Goal: Check status: Check status

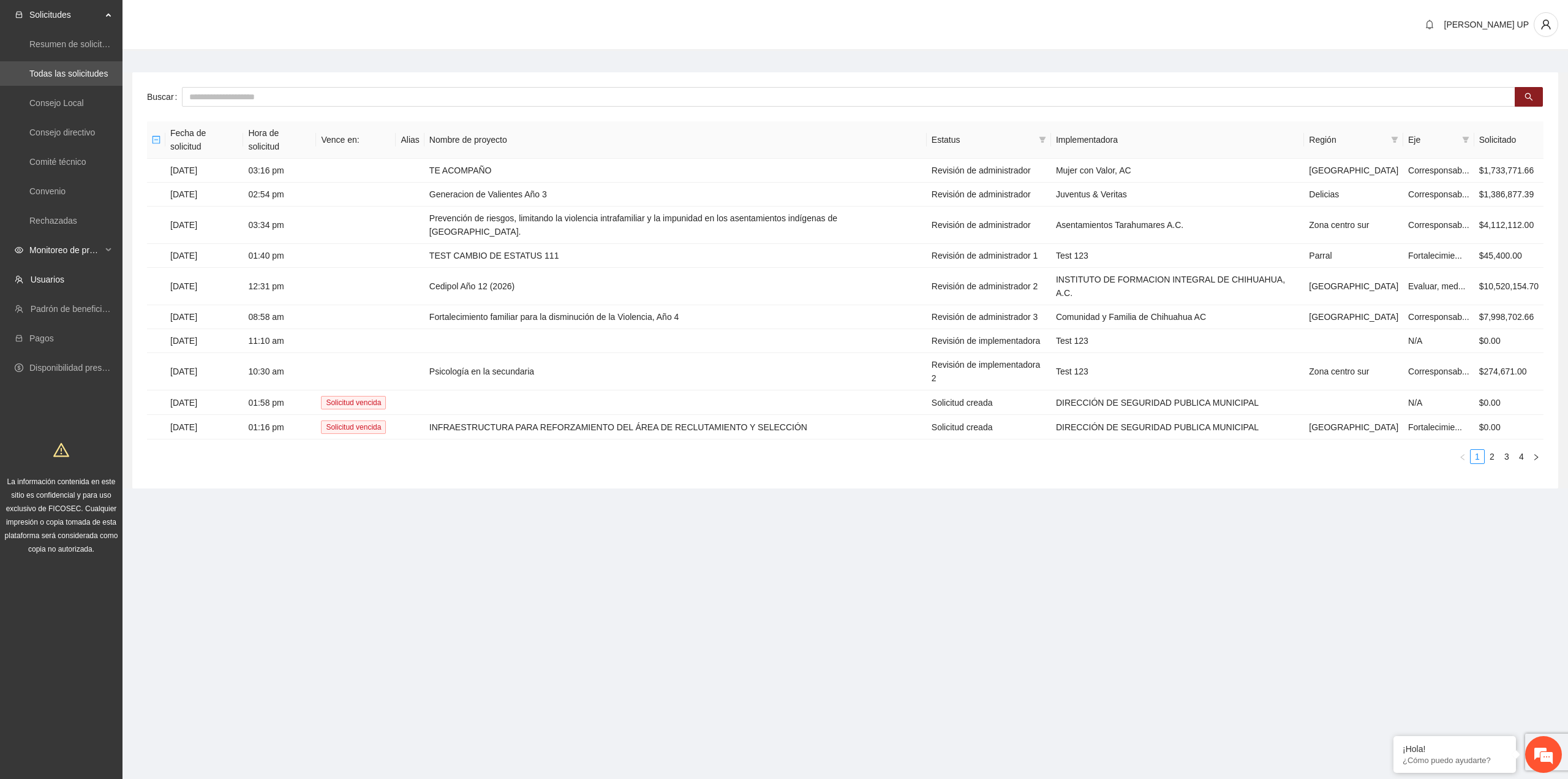
drag, startPoint x: 52, startPoint y: 265, endPoint x: 52, endPoint y: 247, distance: 18.0
click at [52, 264] on ul "Solicitudes Resumen de solicitudes por aprobar Todas las solicitudes Consejo Lo…" at bounding box center [61, 191] width 122 height 382
click at [52, 247] on span "Monitoreo de proyectos" at bounding box center [65, 249] width 72 height 24
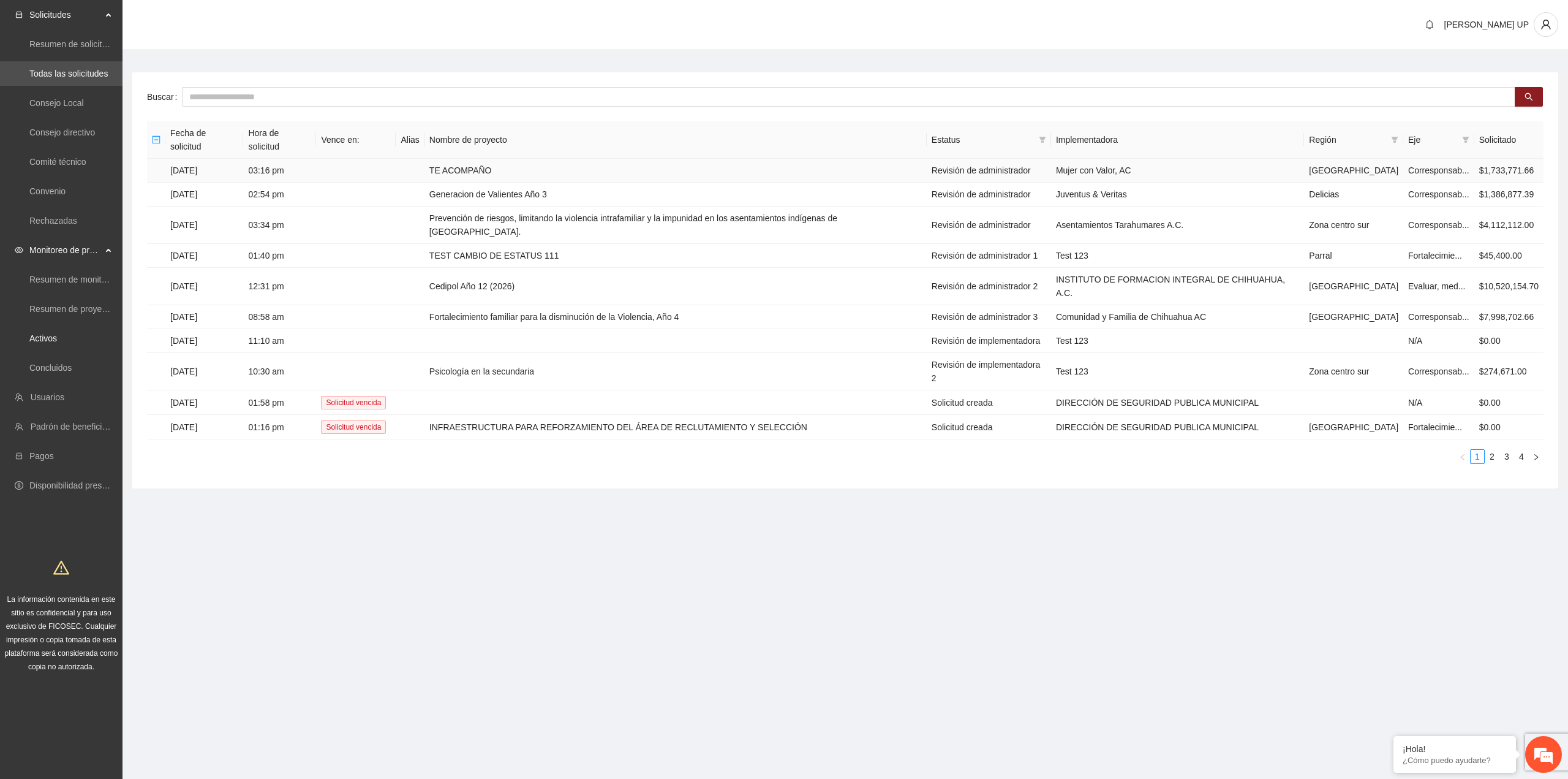
drag, startPoint x: 61, startPoint y: 337, endPoint x: 312, endPoint y: 151, distance: 312.4
click at [57, 337] on link "Activos" at bounding box center [43, 338] width 27 height 10
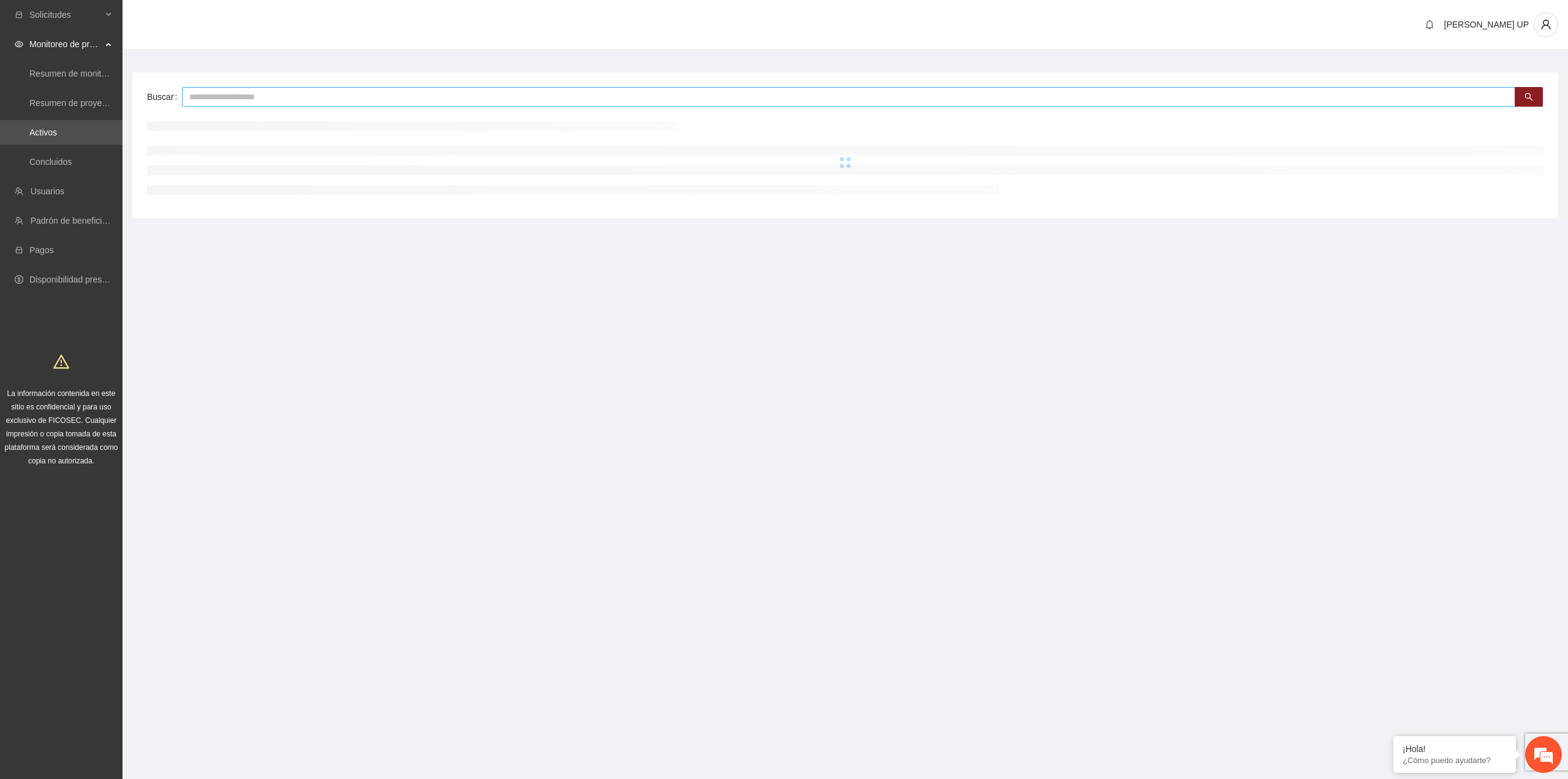
click at [326, 100] on input "text" at bounding box center [849, 97] width 1334 height 20
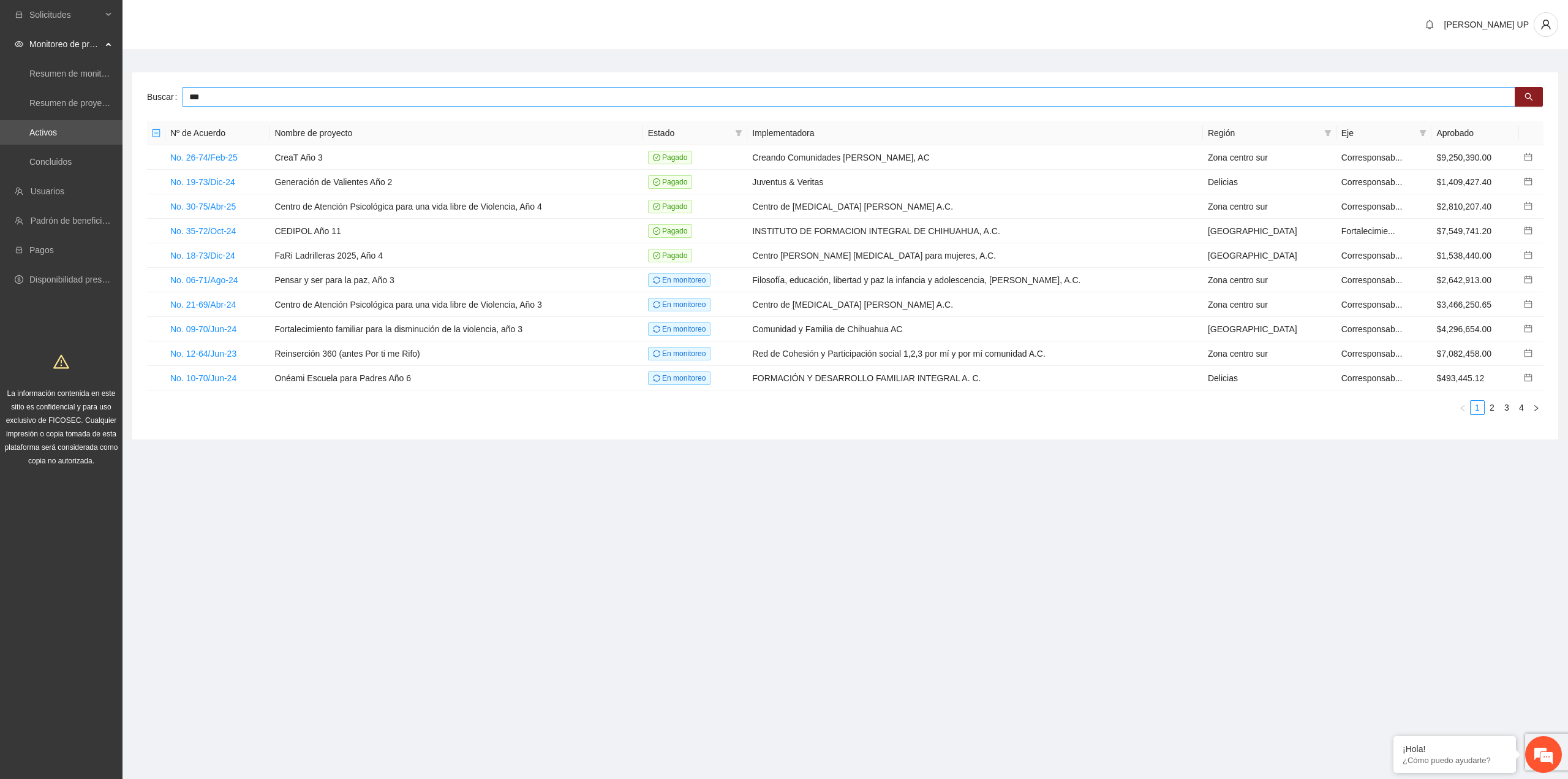
type input "***"
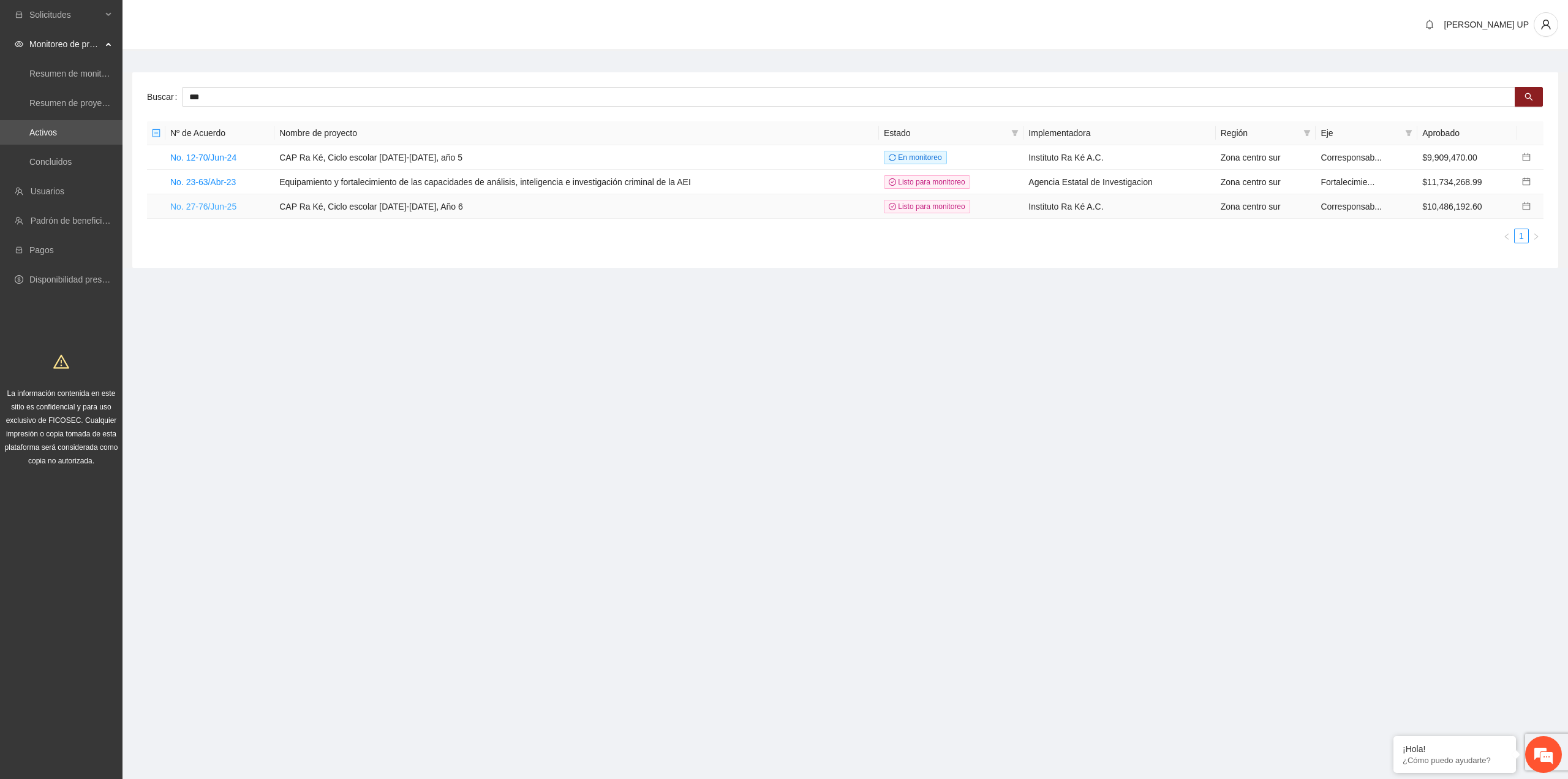
click at [215, 202] on link "No. 27-76/Jun-25" at bounding box center [203, 206] width 66 height 10
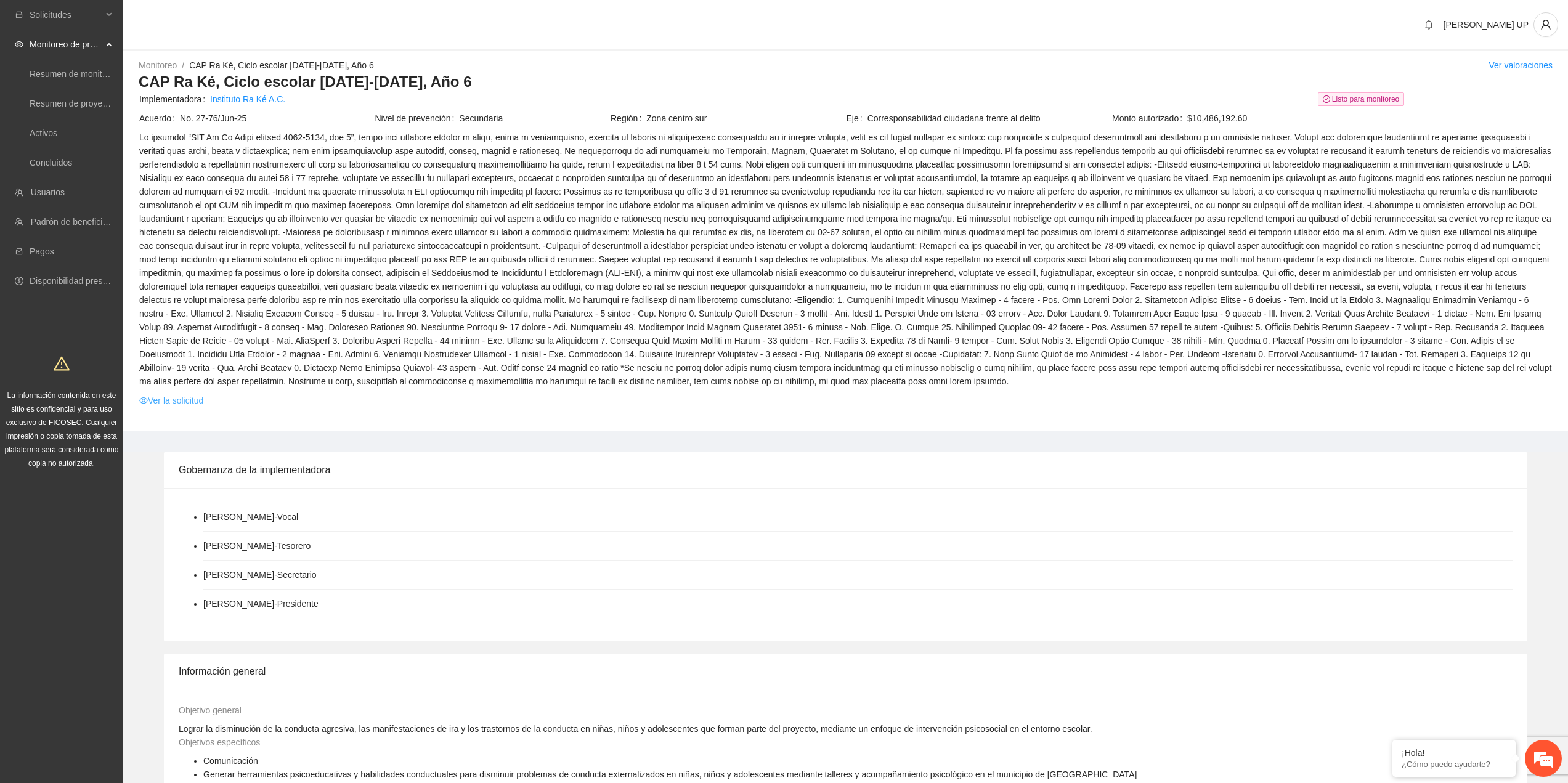
click at [186, 393] on link "Ver la solicitud" at bounding box center [171, 400] width 64 height 14
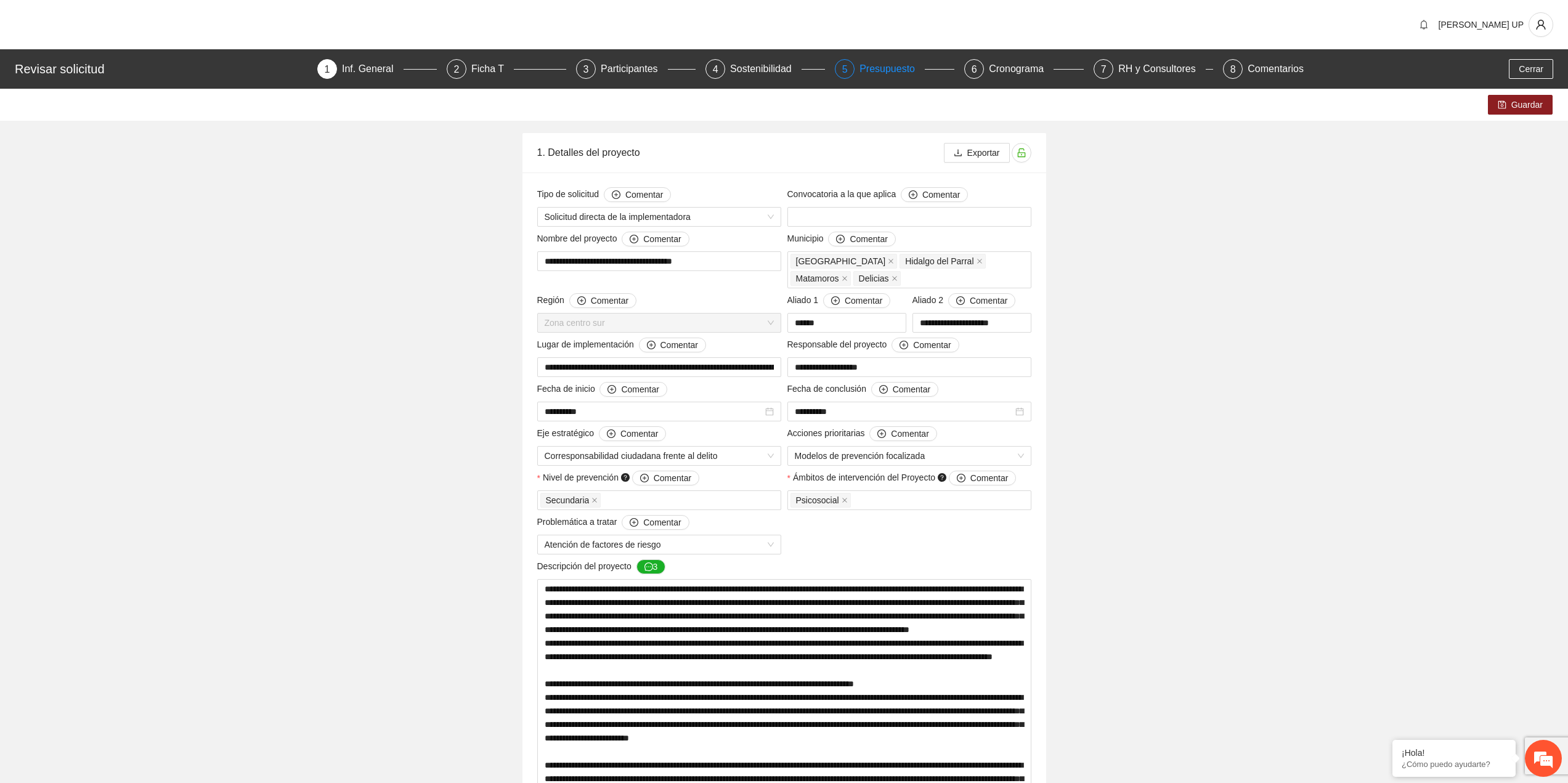
click at [870, 72] on div "Presupuesto" at bounding box center [892, 69] width 65 height 20
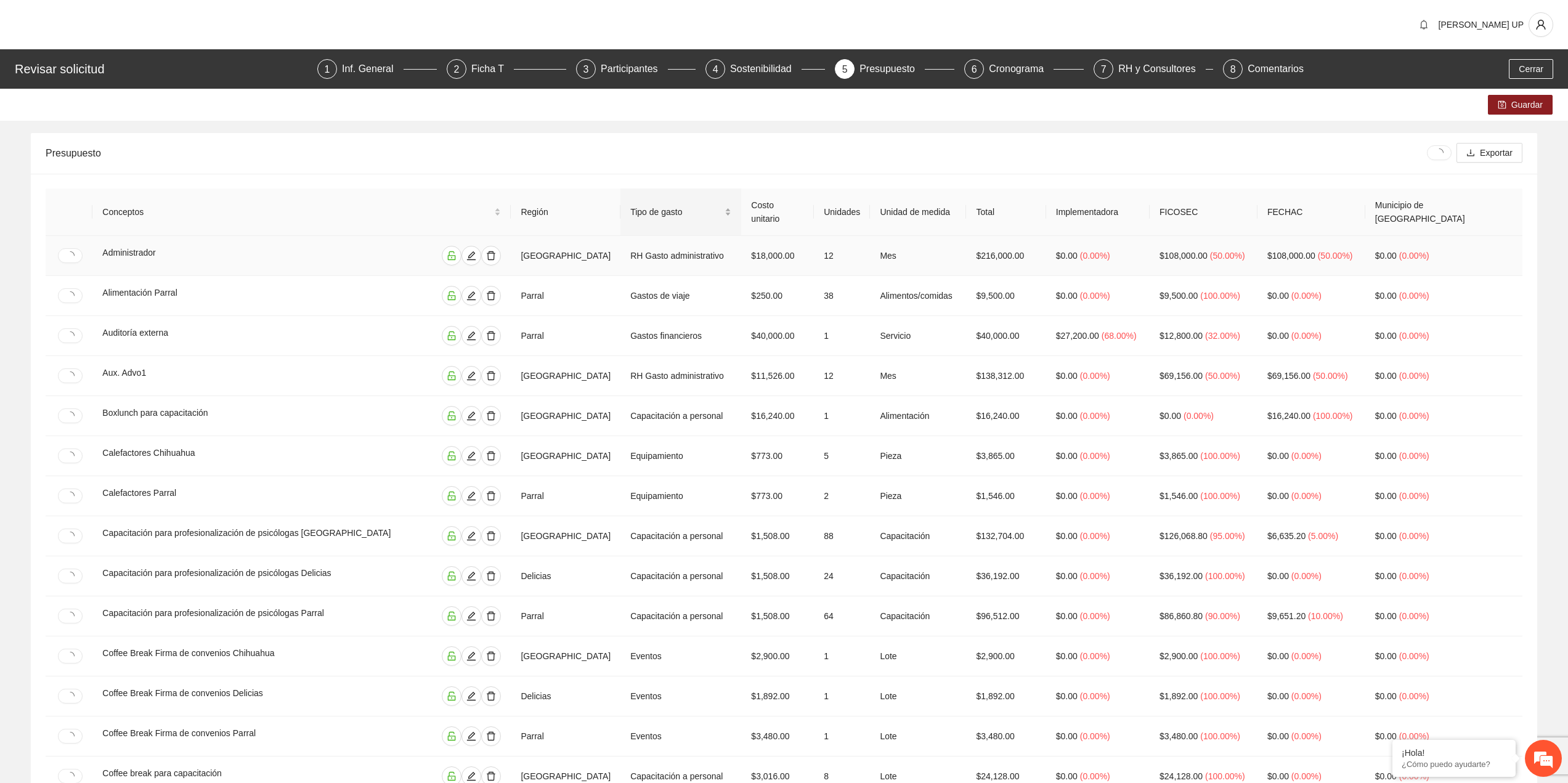
click at [692, 207] on span "Tipo de gasto" at bounding box center [676, 212] width 91 height 14
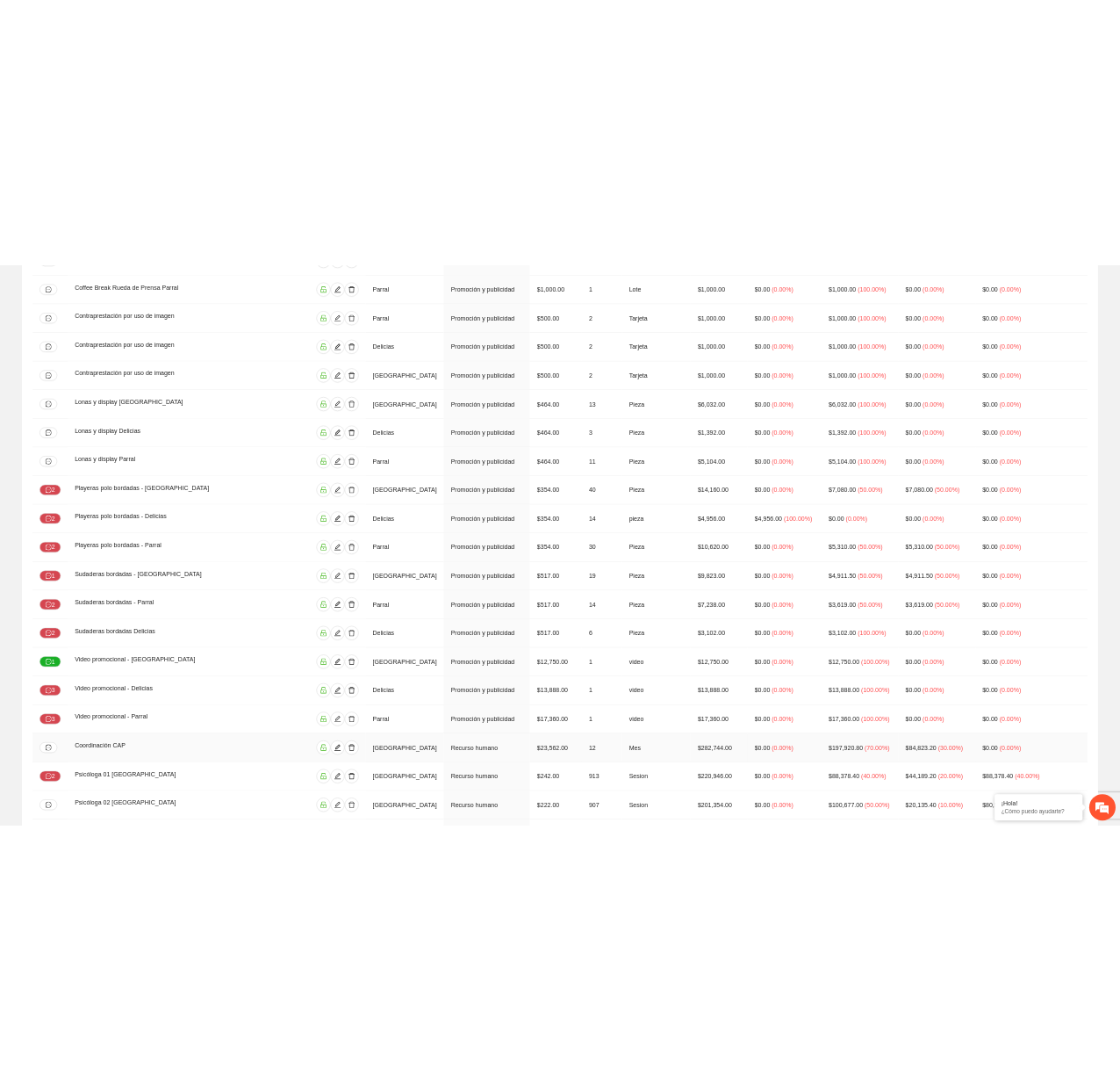
scroll to position [2898, 0]
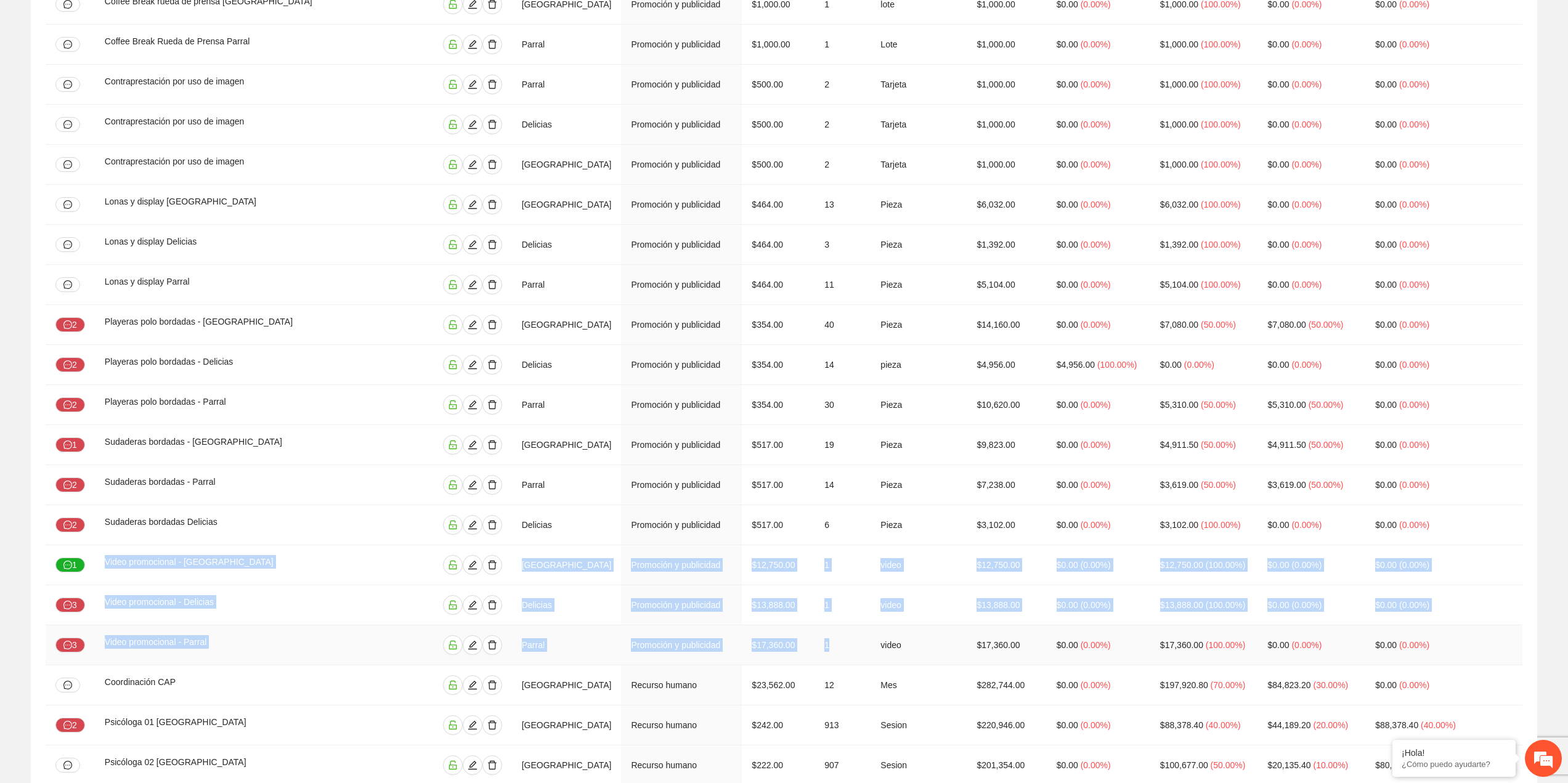
drag, startPoint x: 94, startPoint y: 529, endPoint x: 843, endPoint y: 603, distance: 752.6
click at [868, 619] on tbody "Boxlunch para capacitación Chihuahua Capacitación a personal $16,240.00 1 Alime…" at bounding box center [784, 404] width 1477 height 4404
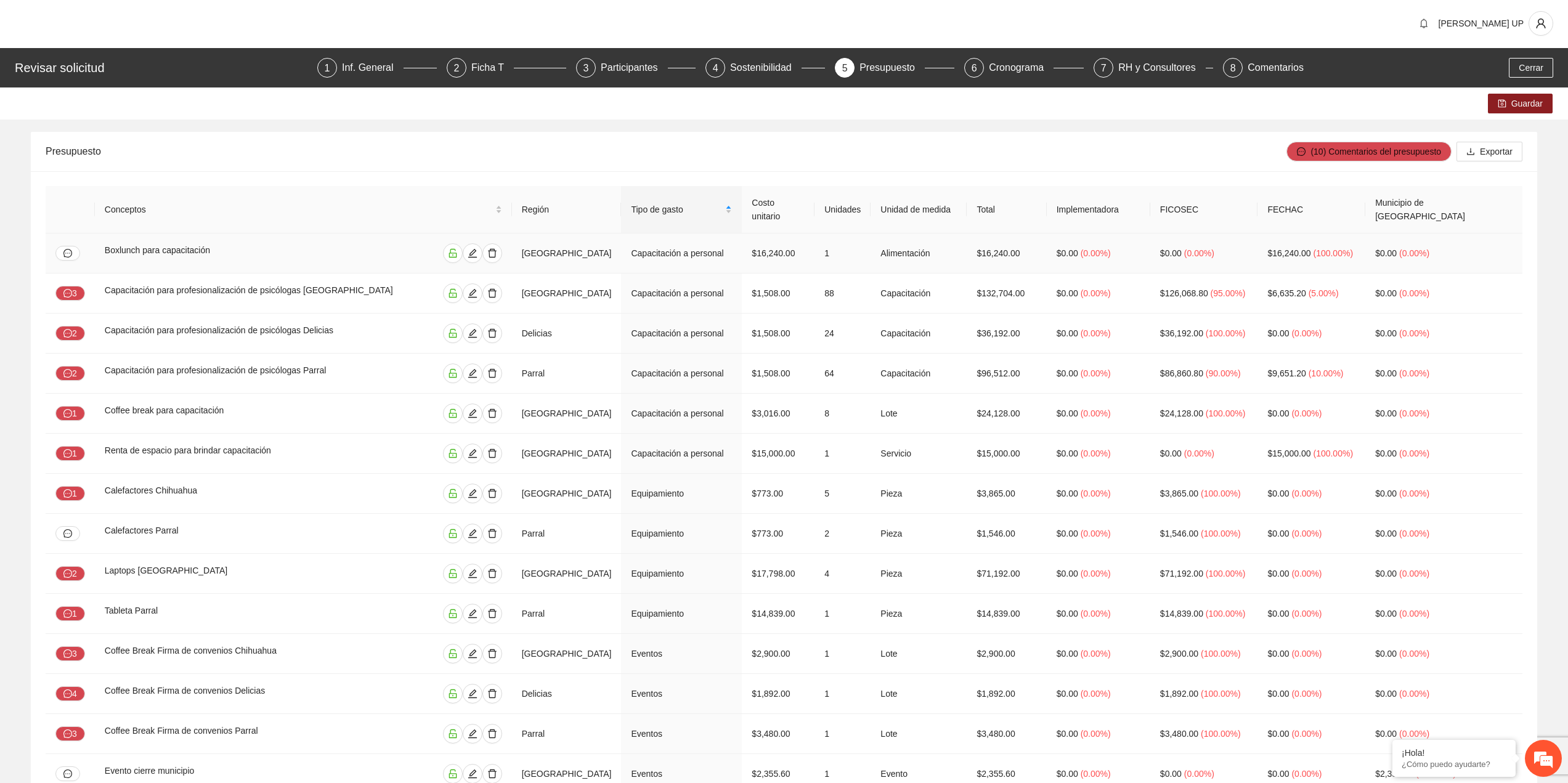
scroll to position [0, 0]
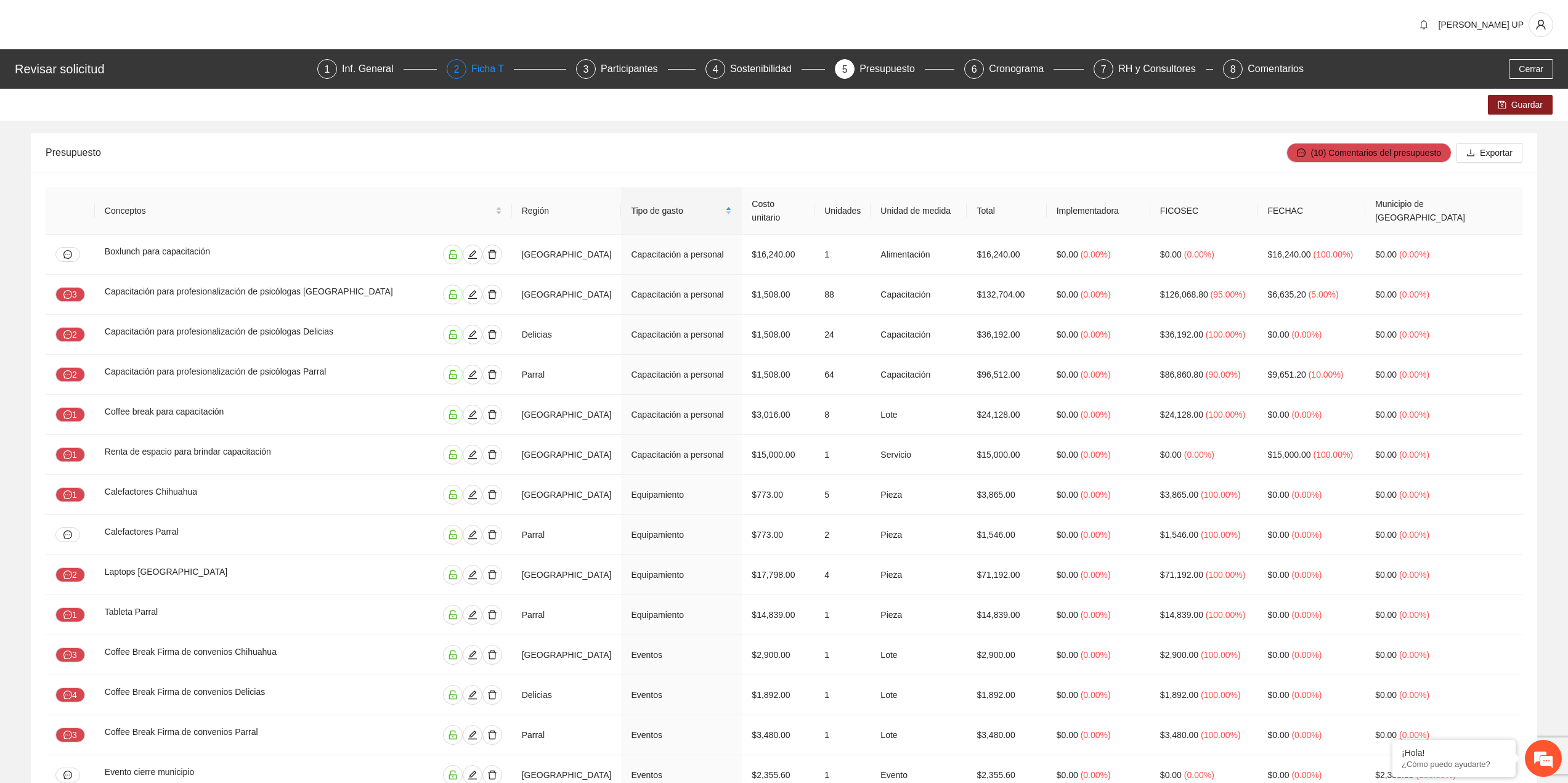
click at [488, 68] on div "Ficha T" at bounding box center [492, 69] width 43 height 20
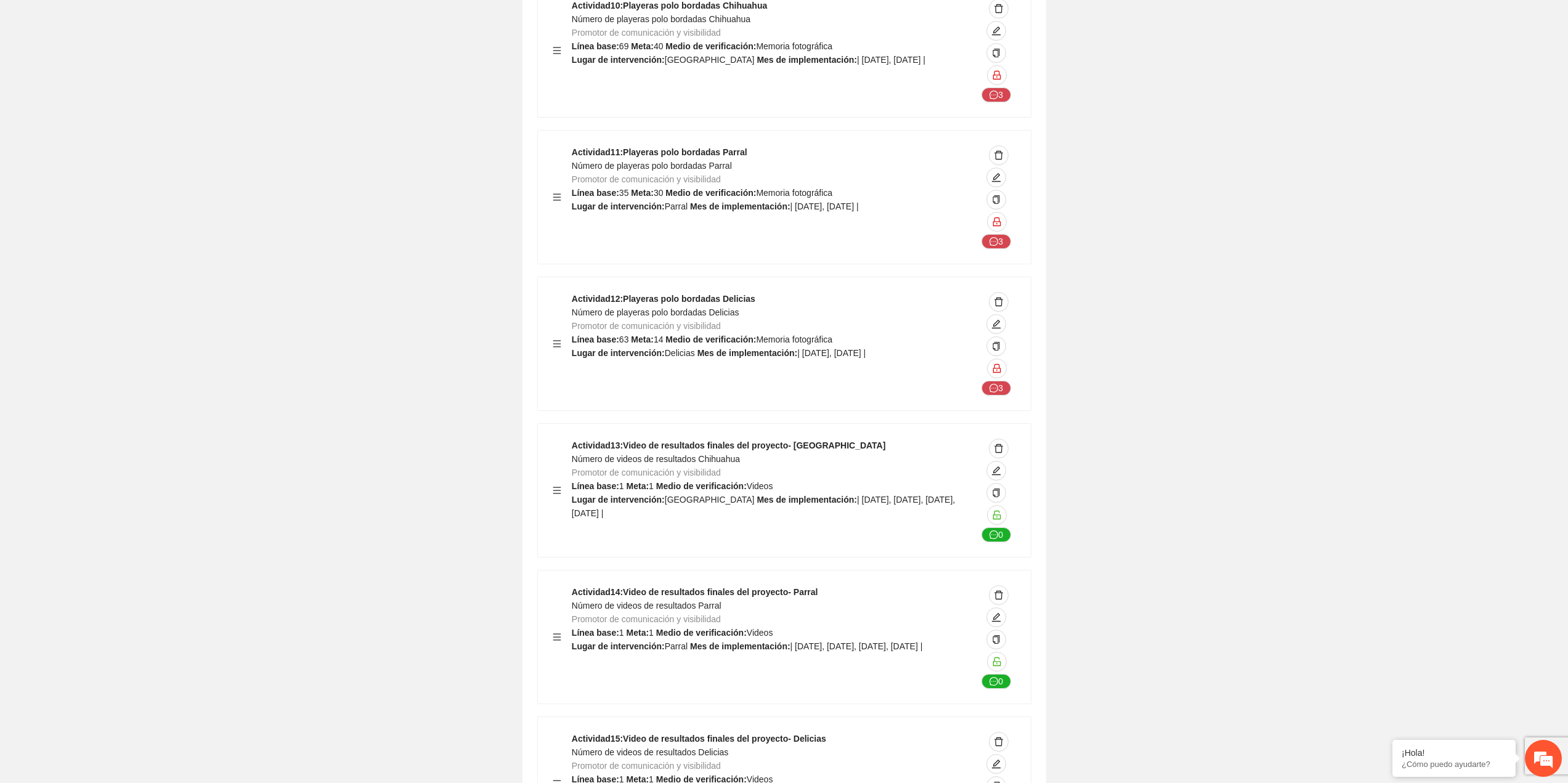
scroll to position [19703, 0]
